Goal: Transaction & Acquisition: Download file/media

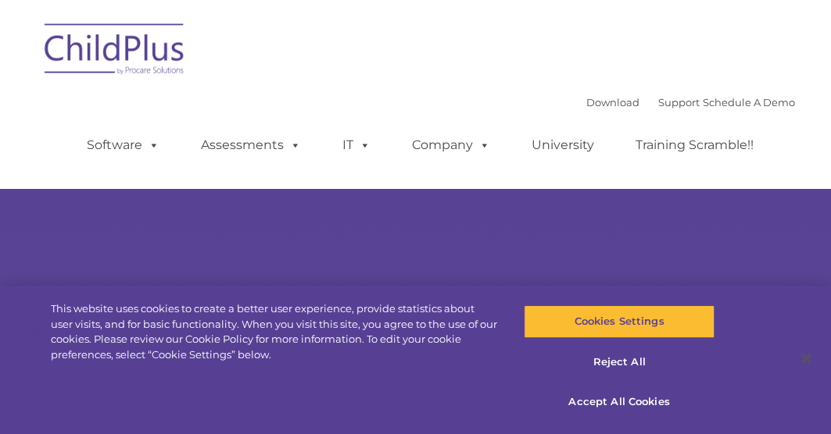
select select "MEDIUM"
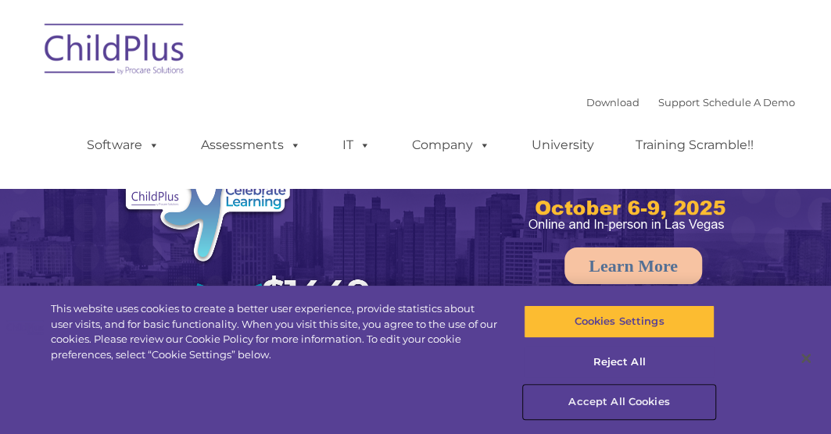
click at [649, 405] on button "Accept All Cookies" at bounding box center [619, 402] width 191 height 33
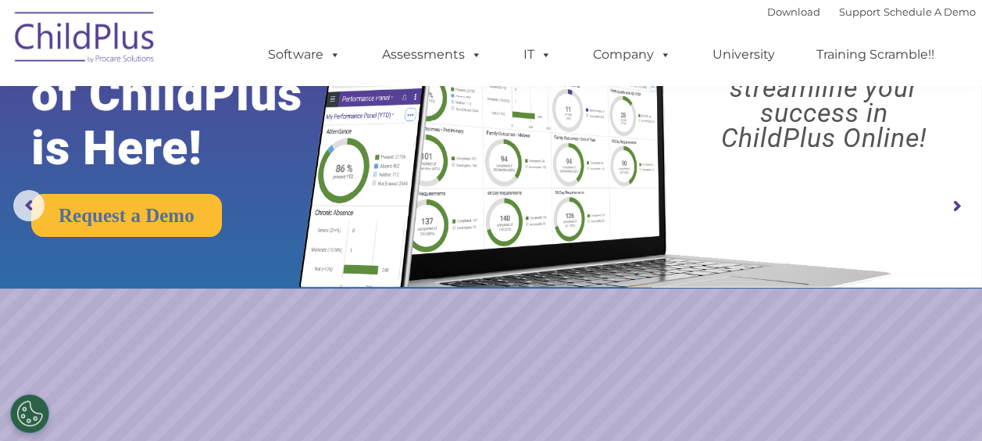
scroll to position [39, 0]
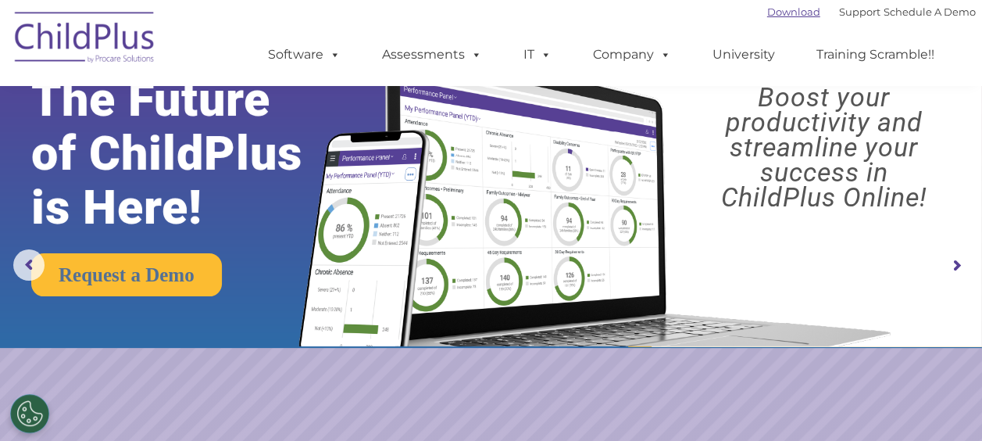
click at [775, 9] on link "Download" at bounding box center [793, 11] width 53 height 13
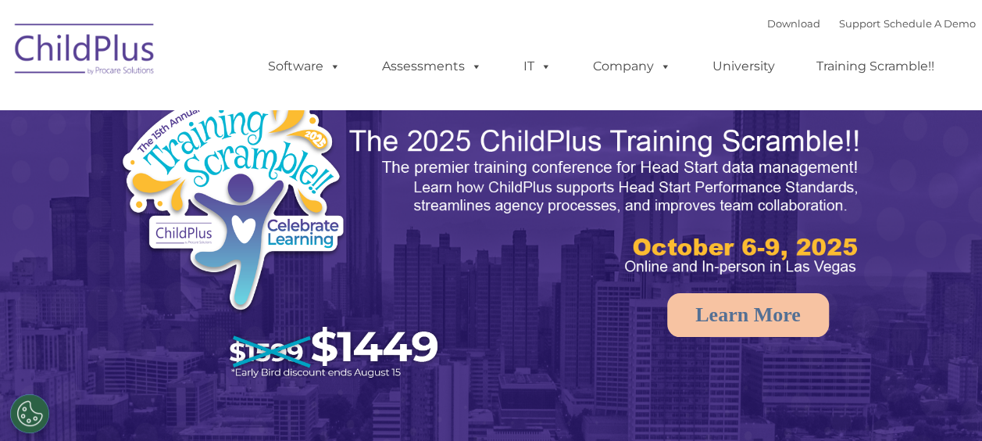
select select "MEDIUM"
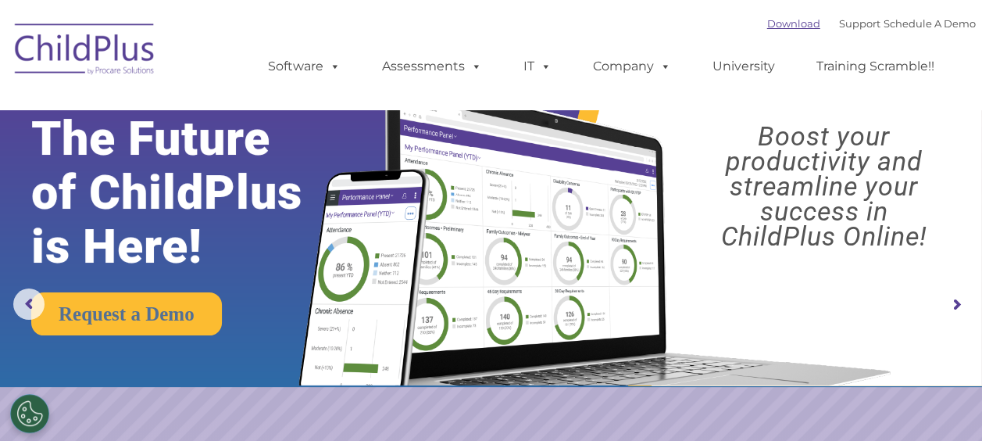
click at [778, 24] on link "Download" at bounding box center [793, 23] width 53 height 13
